Goal: Task Accomplishment & Management: Manage account settings

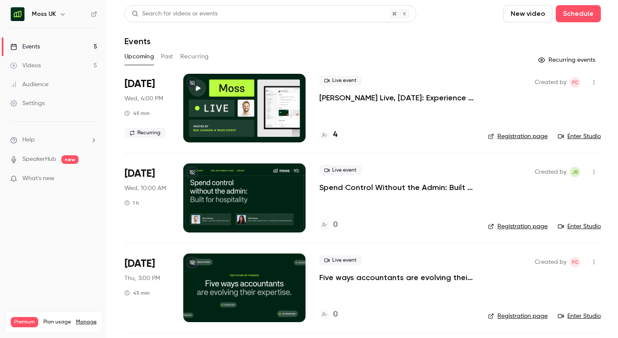
click at [60, 17] on icon "button" at bounding box center [62, 14] width 7 height 7
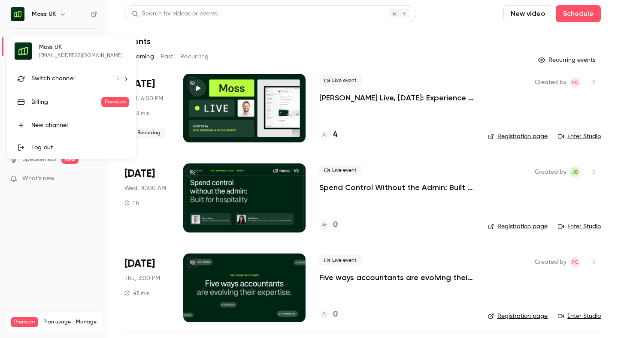
click at [111, 28] on div at bounding box center [309, 169] width 618 height 338
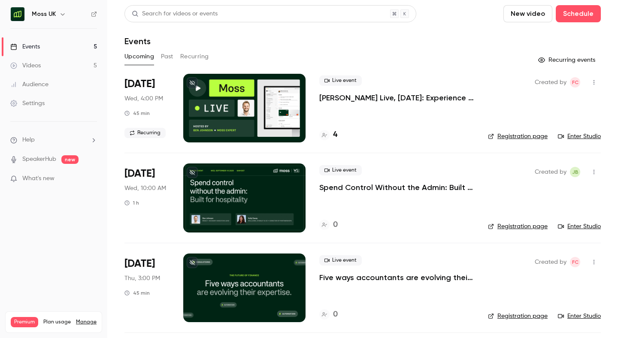
click at [58, 14] on button "button" at bounding box center [63, 14] width 10 height 10
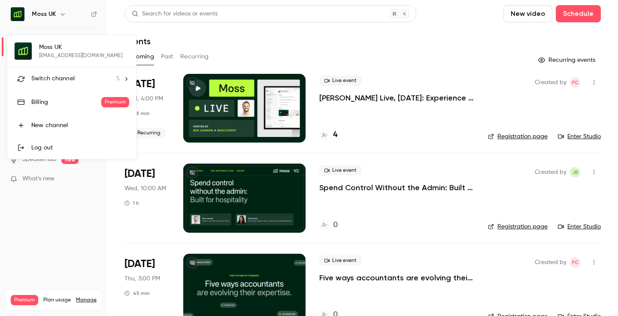
click at [222, 36] on div at bounding box center [309, 158] width 618 height 316
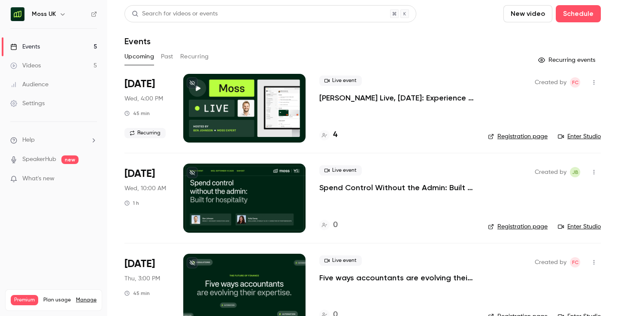
click at [61, 14] on icon "button" at bounding box center [63, 14] width 4 height 2
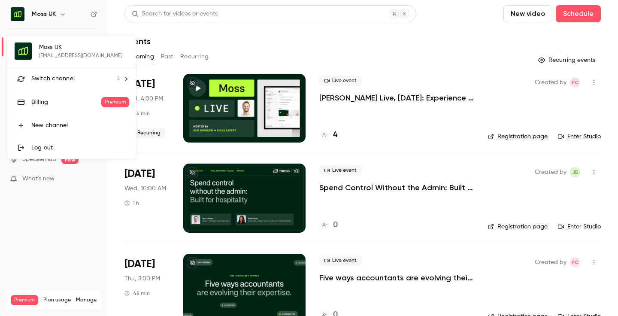
click at [53, 15] on div at bounding box center [309, 158] width 618 height 316
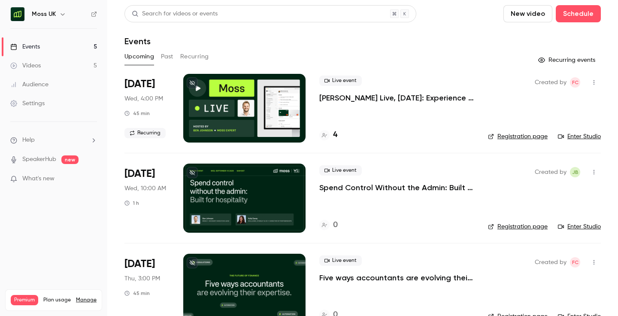
click at [58, 13] on button "button" at bounding box center [63, 14] width 10 height 10
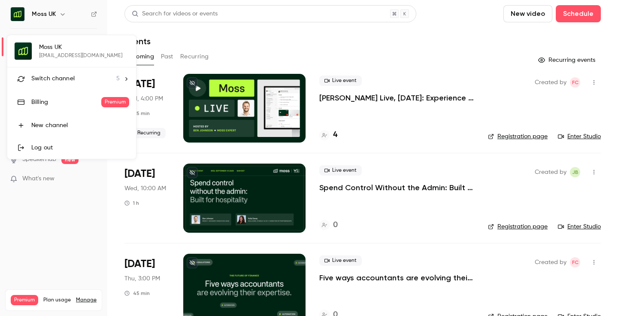
click at [66, 81] on span "Switch channel" at bounding box center [52, 78] width 43 height 9
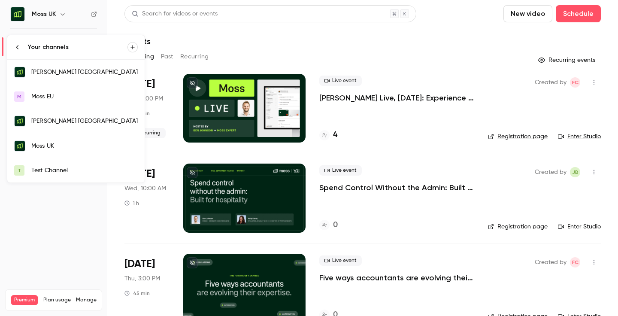
click at [62, 147] on div "Moss UK" at bounding box center [84, 146] width 106 height 9
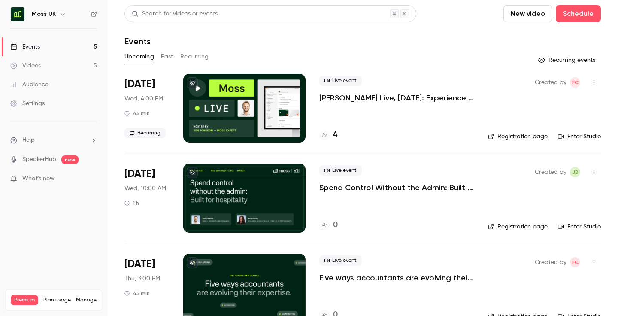
click at [169, 58] on button "Past" at bounding box center [167, 57] width 12 height 14
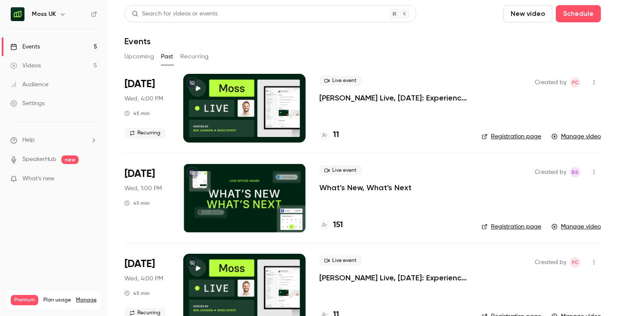
click at [135, 63] on button "Upcoming" at bounding box center [139, 57] width 30 height 14
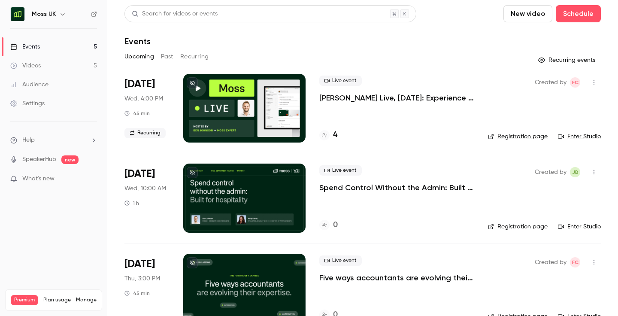
click at [523, 16] on button "New video" at bounding box center [527, 13] width 49 height 17
click at [536, 38] on div "Record" at bounding box center [559, 37] width 65 height 9
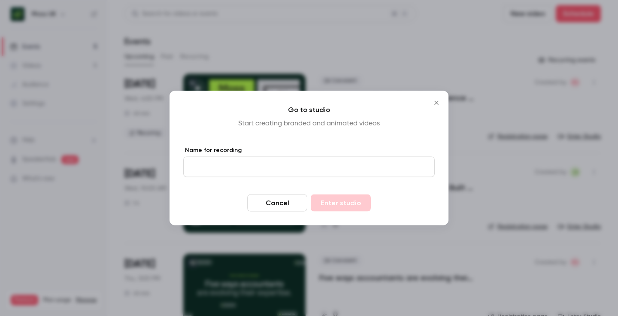
click at [278, 170] on input "Name for recording" at bounding box center [308, 167] width 251 height 21
click at [277, 203] on button "Cancel" at bounding box center [277, 202] width 60 height 17
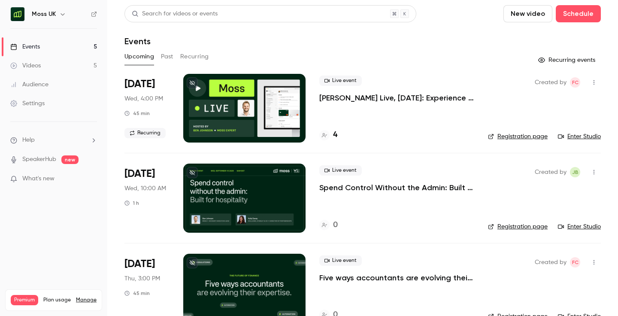
click at [53, 13] on h6 "Moss UK" at bounding box center [44, 14] width 24 height 9
click at [64, 14] on icon "button" at bounding box center [62, 14] width 7 height 7
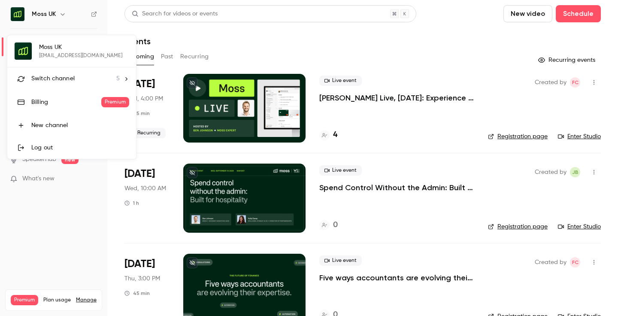
click at [56, 76] on span "Switch channel" at bounding box center [52, 78] width 43 height 9
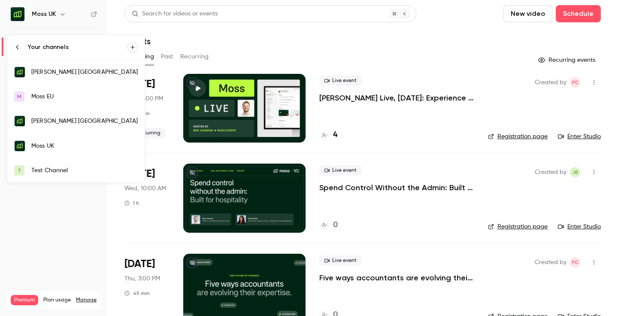
click at [42, 170] on div "Test Channel" at bounding box center [84, 170] width 106 height 9
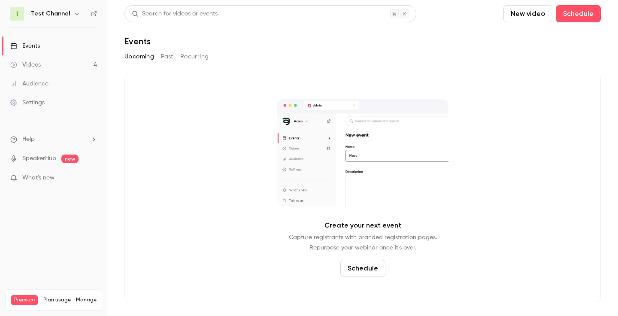
click at [536, 20] on button "New video" at bounding box center [527, 13] width 49 height 17
click at [534, 37] on div "Record" at bounding box center [559, 37] width 65 height 9
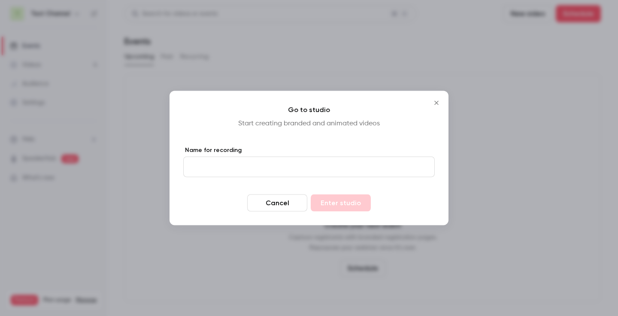
click at [221, 167] on input "Name for recording" at bounding box center [308, 167] width 251 height 21
type input "****"
click at [342, 204] on button "Enter studio" at bounding box center [341, 202] width 60 height 17
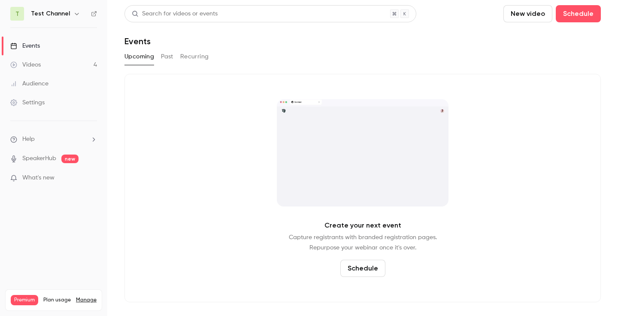
click at [31, 64] on div "Videos" at bounding box center [25, 65] width 30 height 9
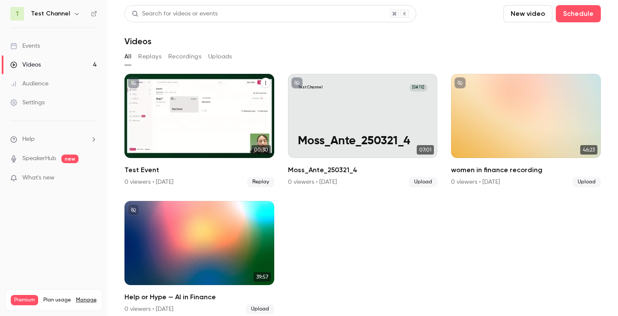
click at [207, 148] on div "Test Channel Aug 7 Test Event" at bounding box center [199, 116] width 150 height 84
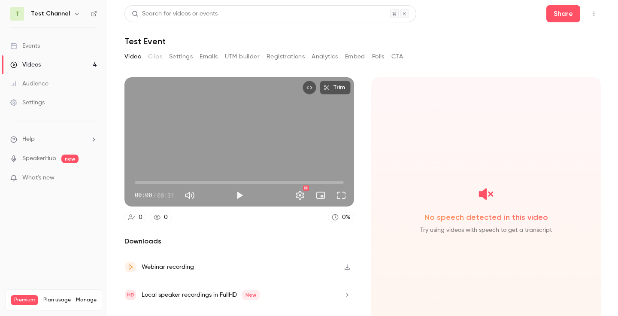
click at [73, 16] on icon "button" at bounding box center [76, 13] width 7 height 7
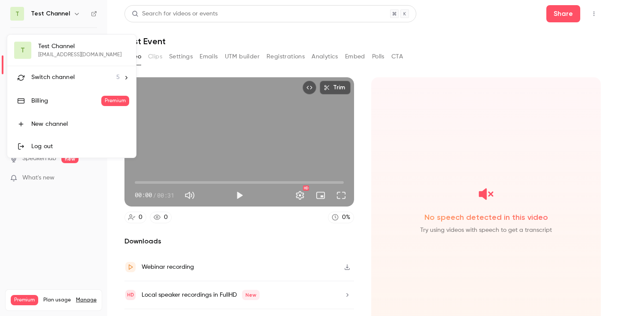
click at [57, 77] on span "Switch channel" at bounding box center [52, 77] width 43 height 9
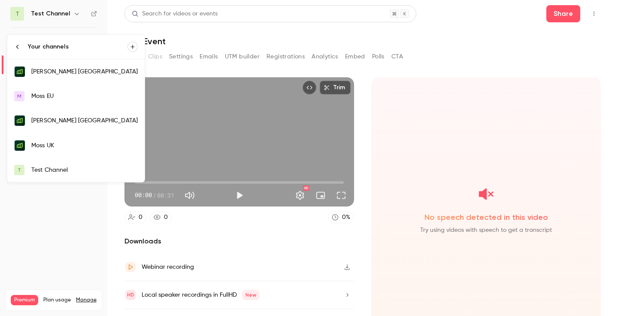
click at [64, 173] on div "Test Channel" at bounding box center [84, 170] width 106 height 9
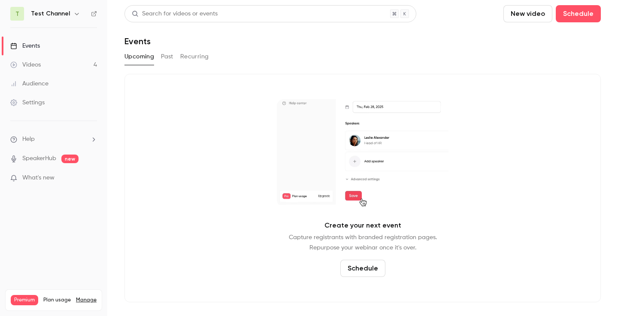
click at [37, 105] on div "Settings" at bounding box center [27, 102] width 34 height 9
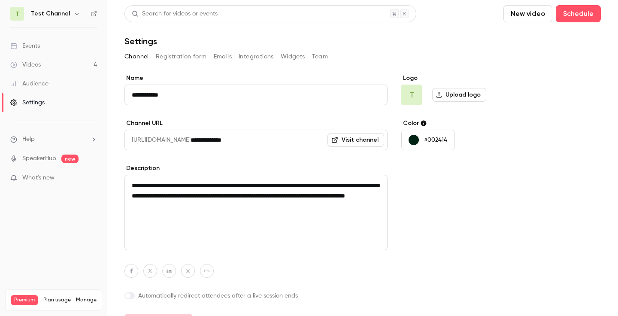
click at [317, 58] on button "Team" at bounding box center [320, 57] width 16 height 14
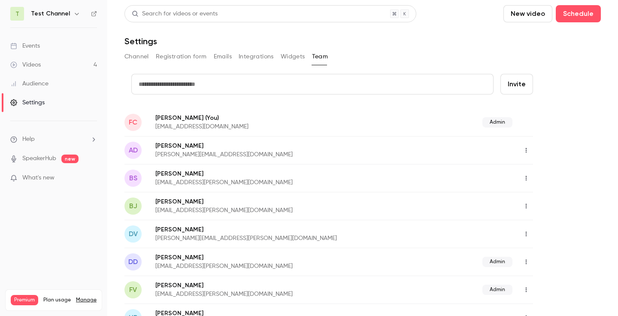
click at [212, 87] on input "text" at bounding box center [312, 84] width 362 height 21
paste input "**********"
type input "**********"
click at [524, 82] on button "Invite" at bounding box center [516, 84] width 33 height 21
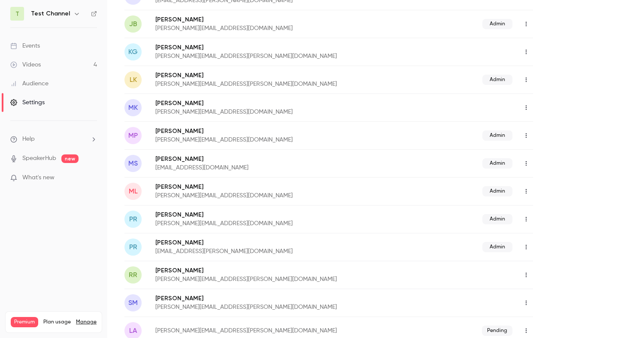
scroll to position [500, 0]
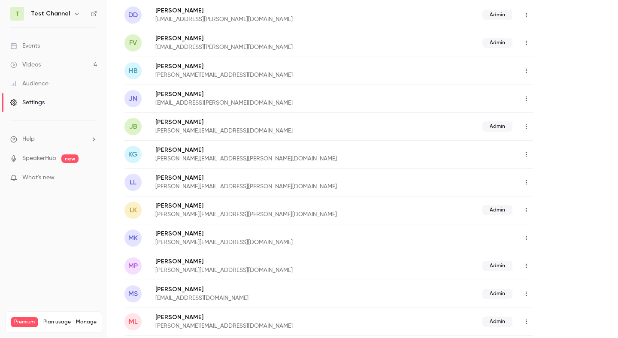
scroll to position [239, 0]
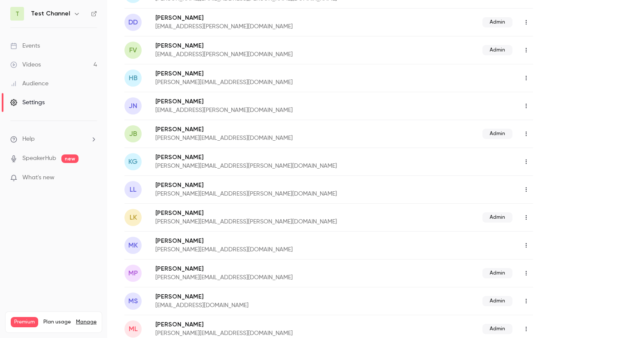
click at [526, 189] on icon "button" at bounding box center [526, 190] width 1 height 5
click at [541, 210] on div "Assign admin role" at bounding box center [571, 211] width 65 height 9
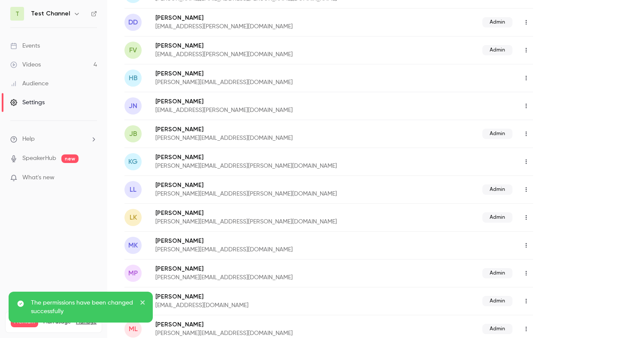
click at [42, 51] on link "Events" at bounding box center [53, 45] width 107 height 19
